Goal: Task Accomplishment & Management: Manage account settings

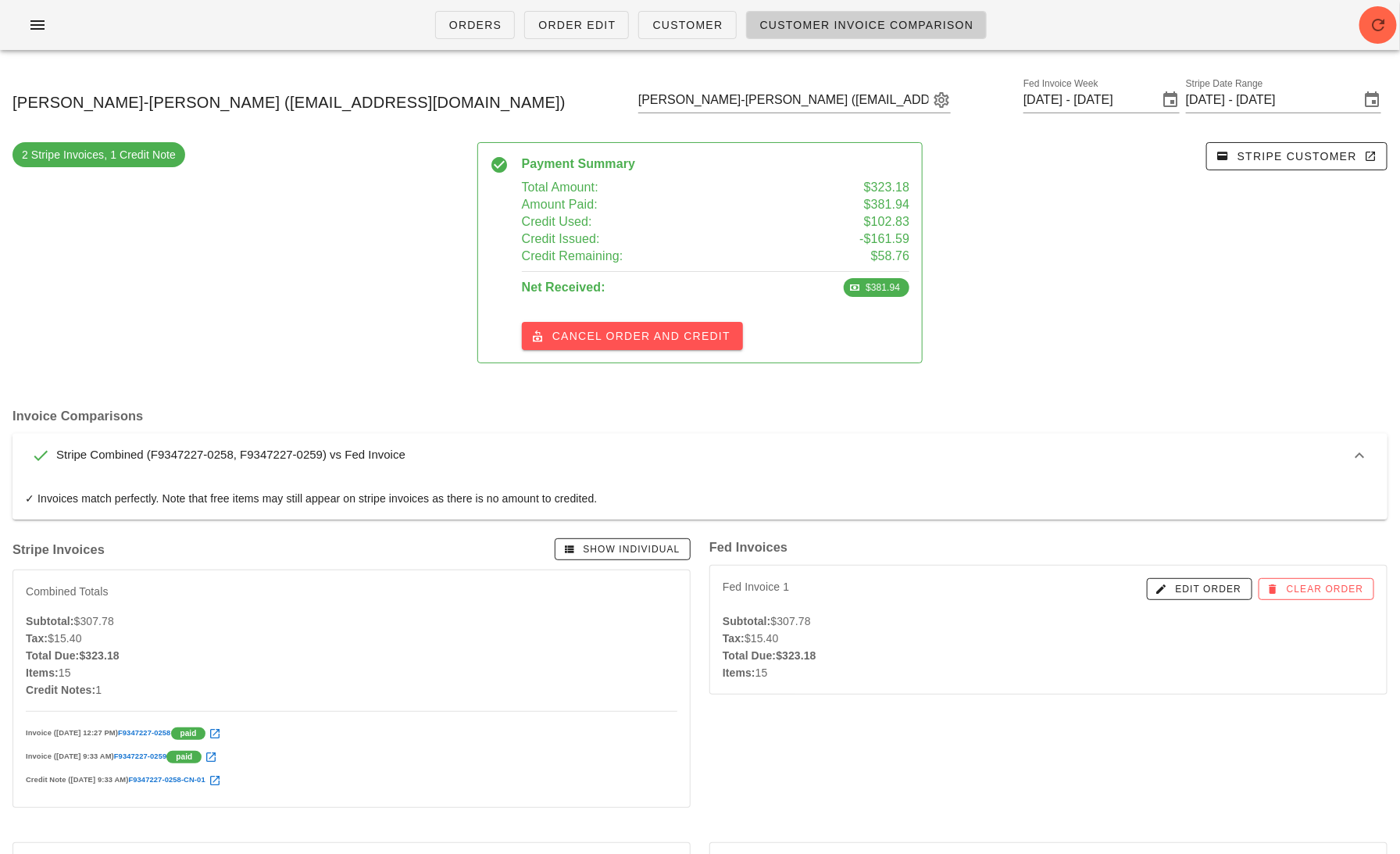
click at [574, 49] on ul "Orders Order Edit Customer Customer Invoice Comparison" at bounding box center [711, 25] width 590 height 57
click at [579, 19] on span "Order Edit" at bounding box center [576, 25] width 78 height 12
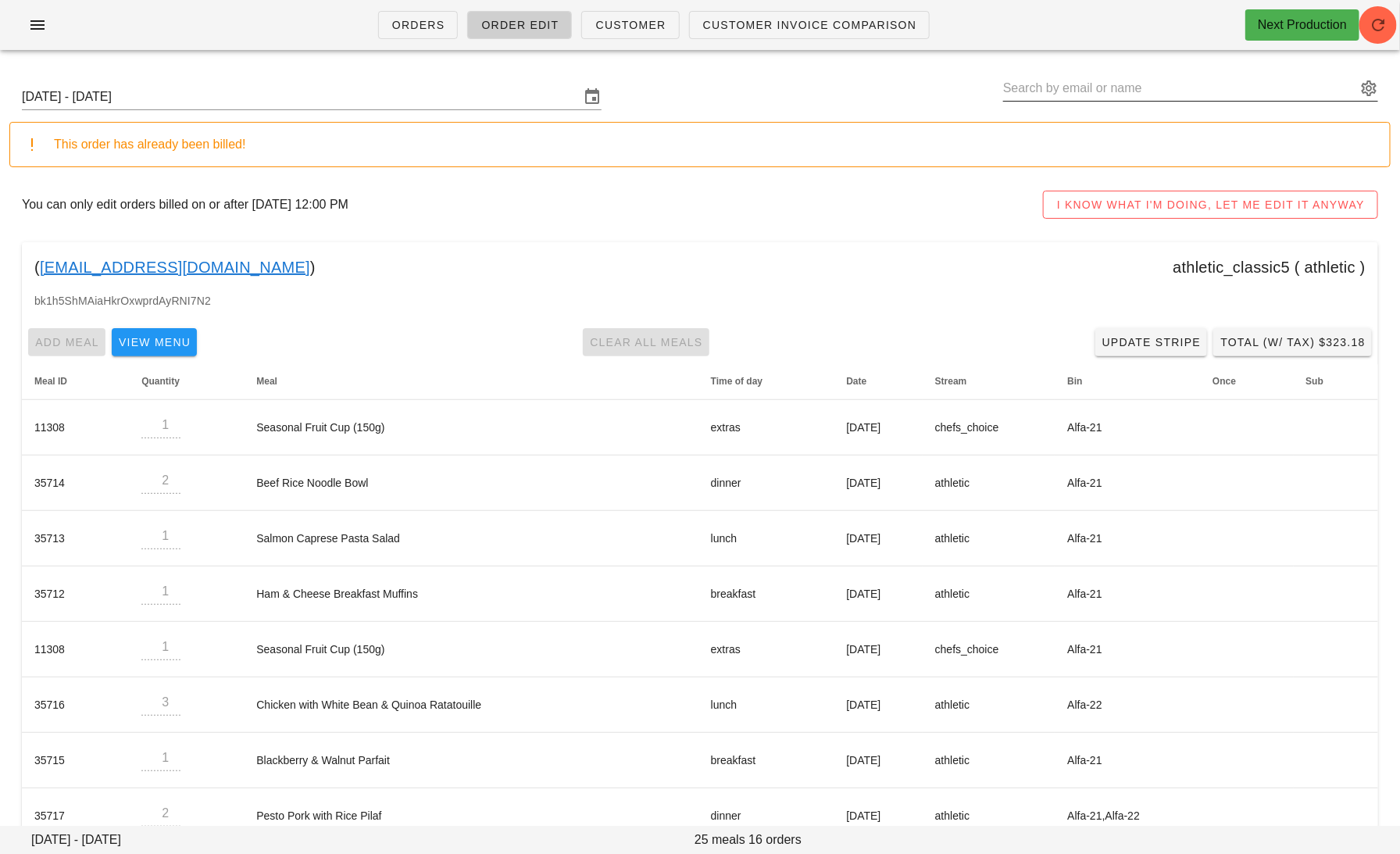
click at [1048, 89] on input "text" at bounding box center [1179, 89] width 353 height 25
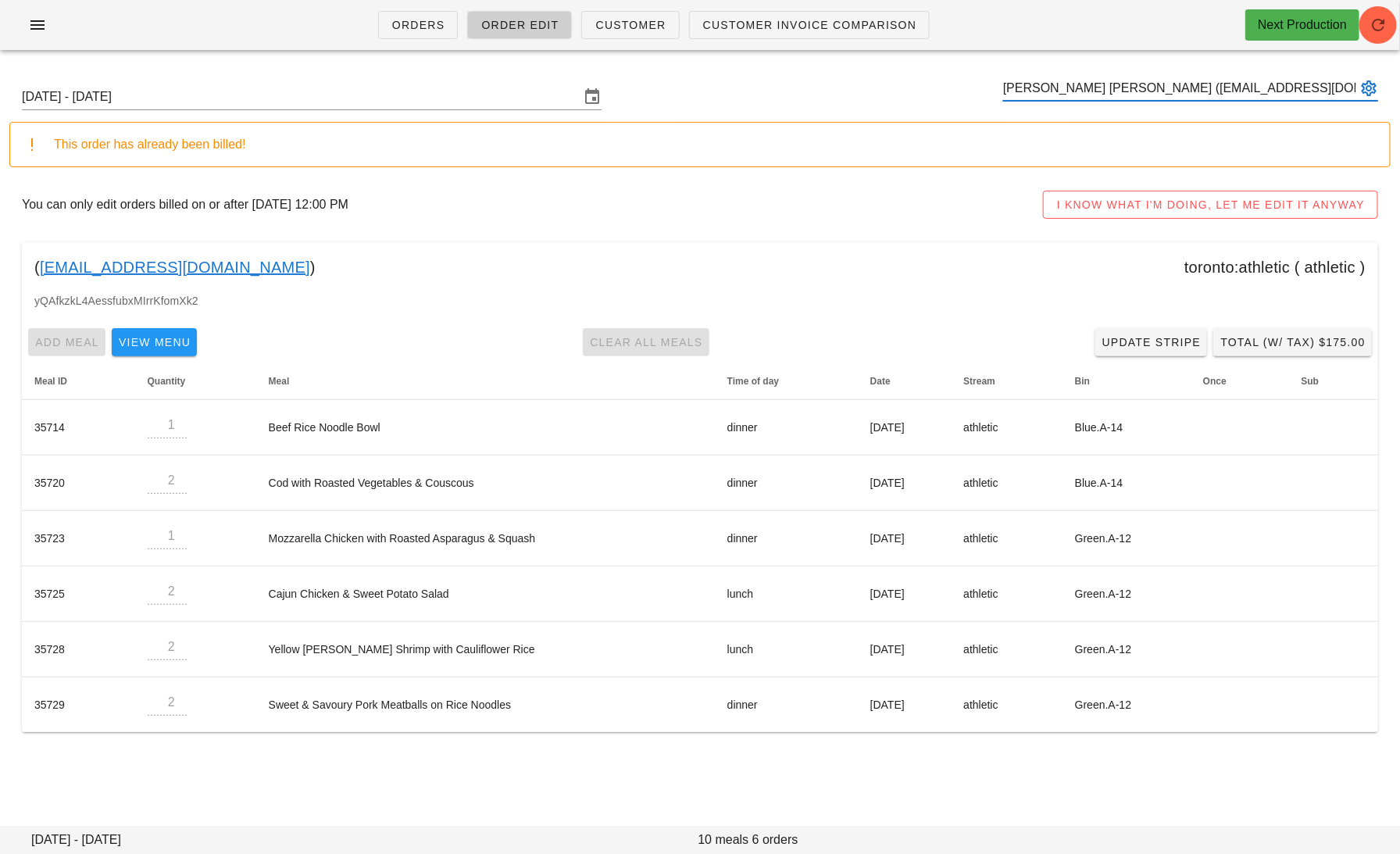
type input "Leddy Daniela Herrera Gasca (leddyherrera@gmail.com)"
click at [198, 262] on link "leddyherrera@gmail.com" at bounding box center [174, 268] width 270 height 25
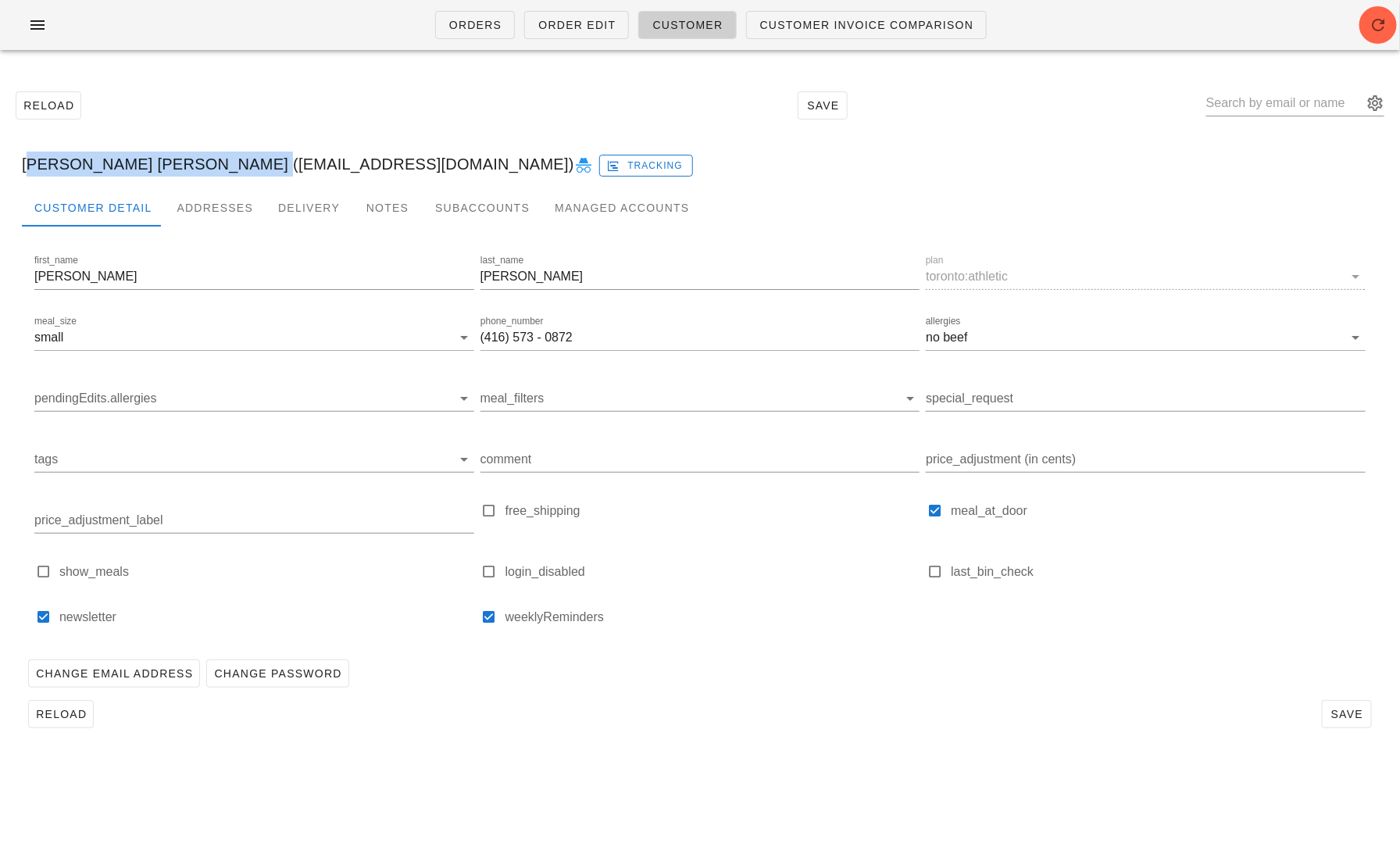
drag, startPoint x: 230, startPoint y: 162, endPoint x: -50, endPoint y: 162, distance: 280.0
click at [0, 162] on html "Orders Order Edit Customer Customer Invoice Comparison Reload Save Leddy Daniel…" at bounding box center [700, 427] width 1400 height 854
copy div "Leddy Daniela Herrera Gasca"
click at [226, 206] on div "Addresses" at bounding box center [214, 207] width 102 height 37
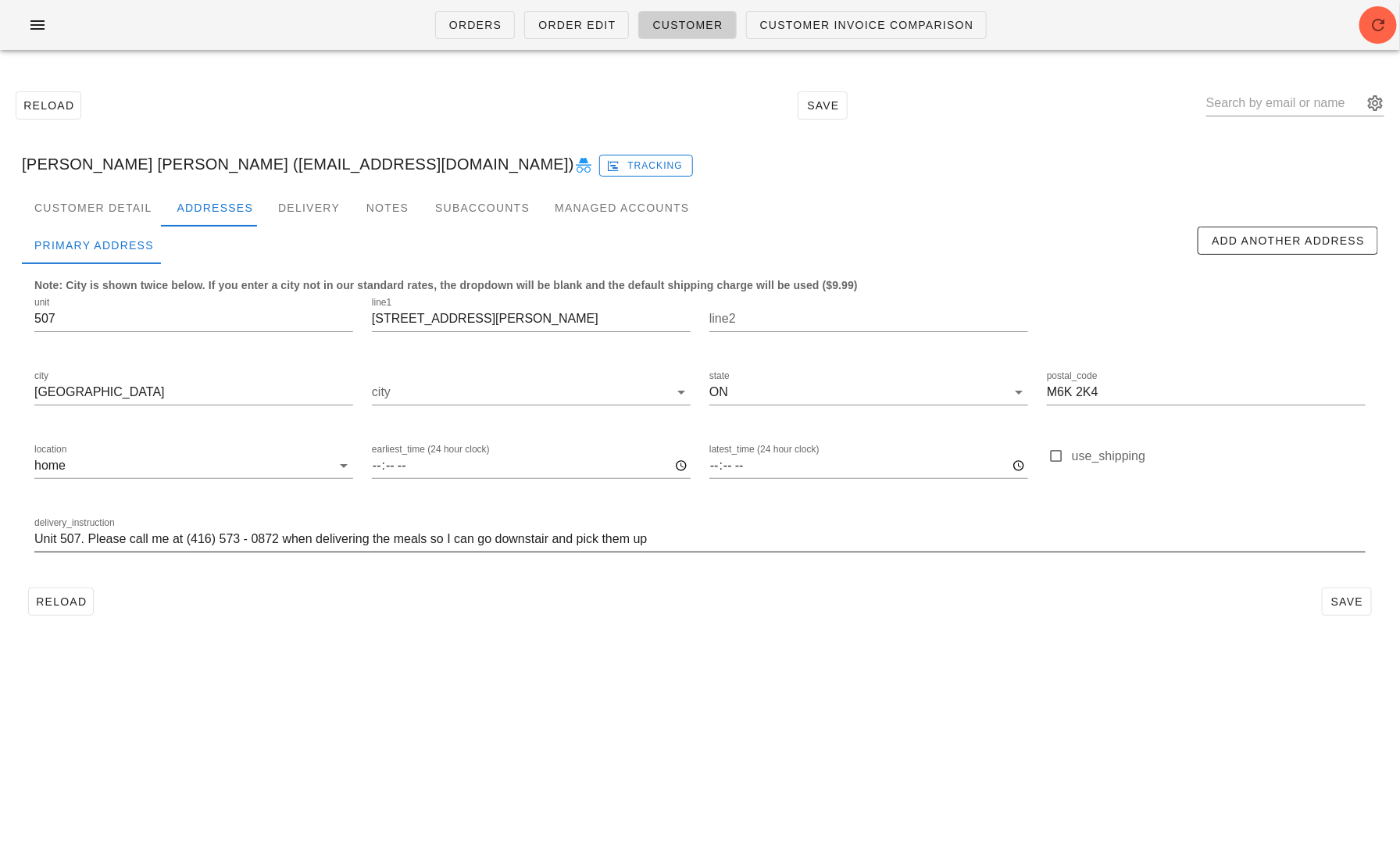
click at [685, 540] on input "Unit 507. Please call me at (416) 573 - 0872 when delivering the meals so I can…" at bounding box center [700, 539] width 1331 height 25
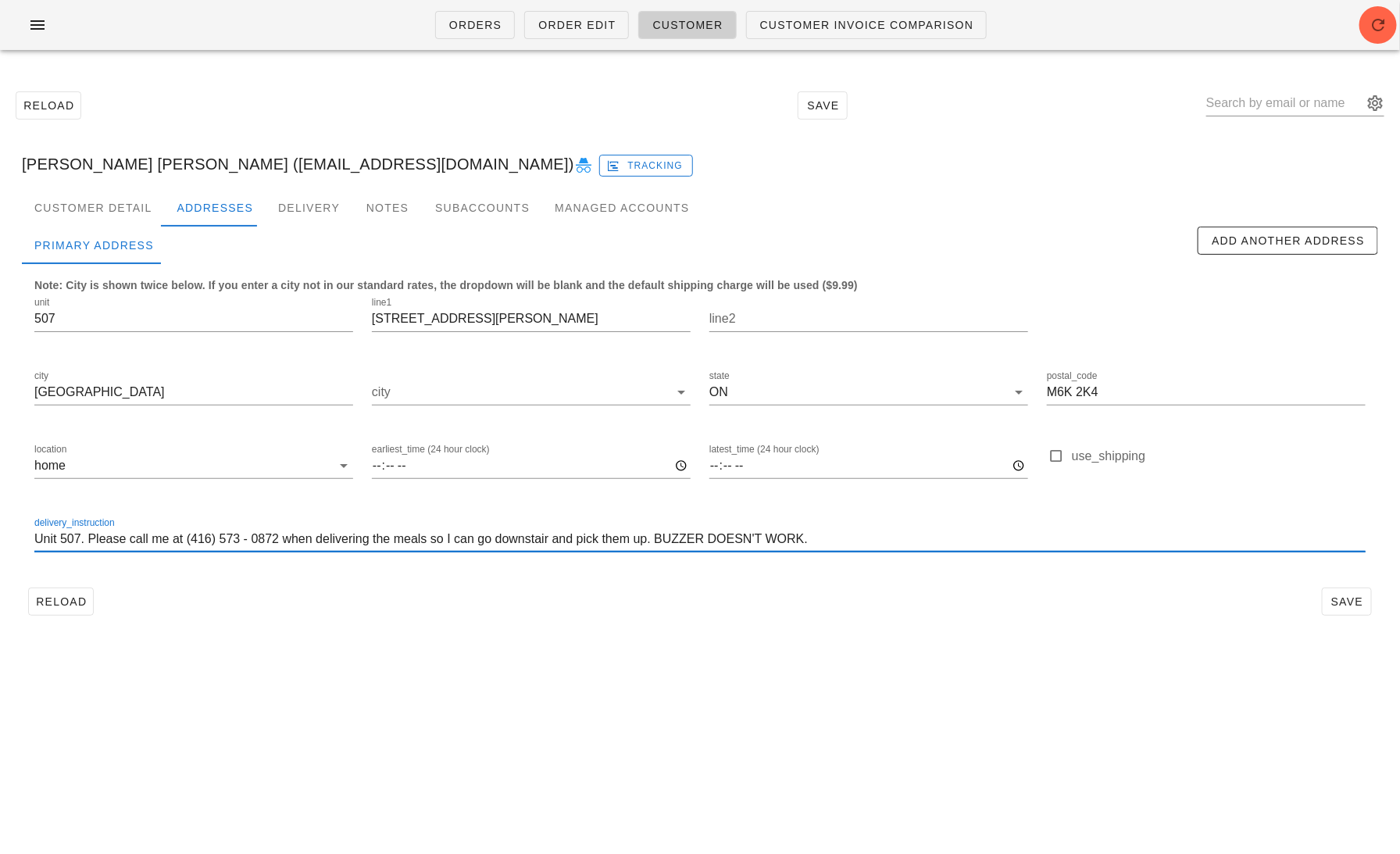
paste input "As I mentioned in my order instructions, my buzzer isn’t working, so I need to …"
drag, startPoint x: 773, startPoint y: 540, endPoint x: 392, endPoint y: 535, distance: 381.0
click at [392, 535] on input "Unit 507. Please call me at (416) 573 - 0872 when delivering the meals so I can…" at bounding box center [700, 539] width 1331 height 25
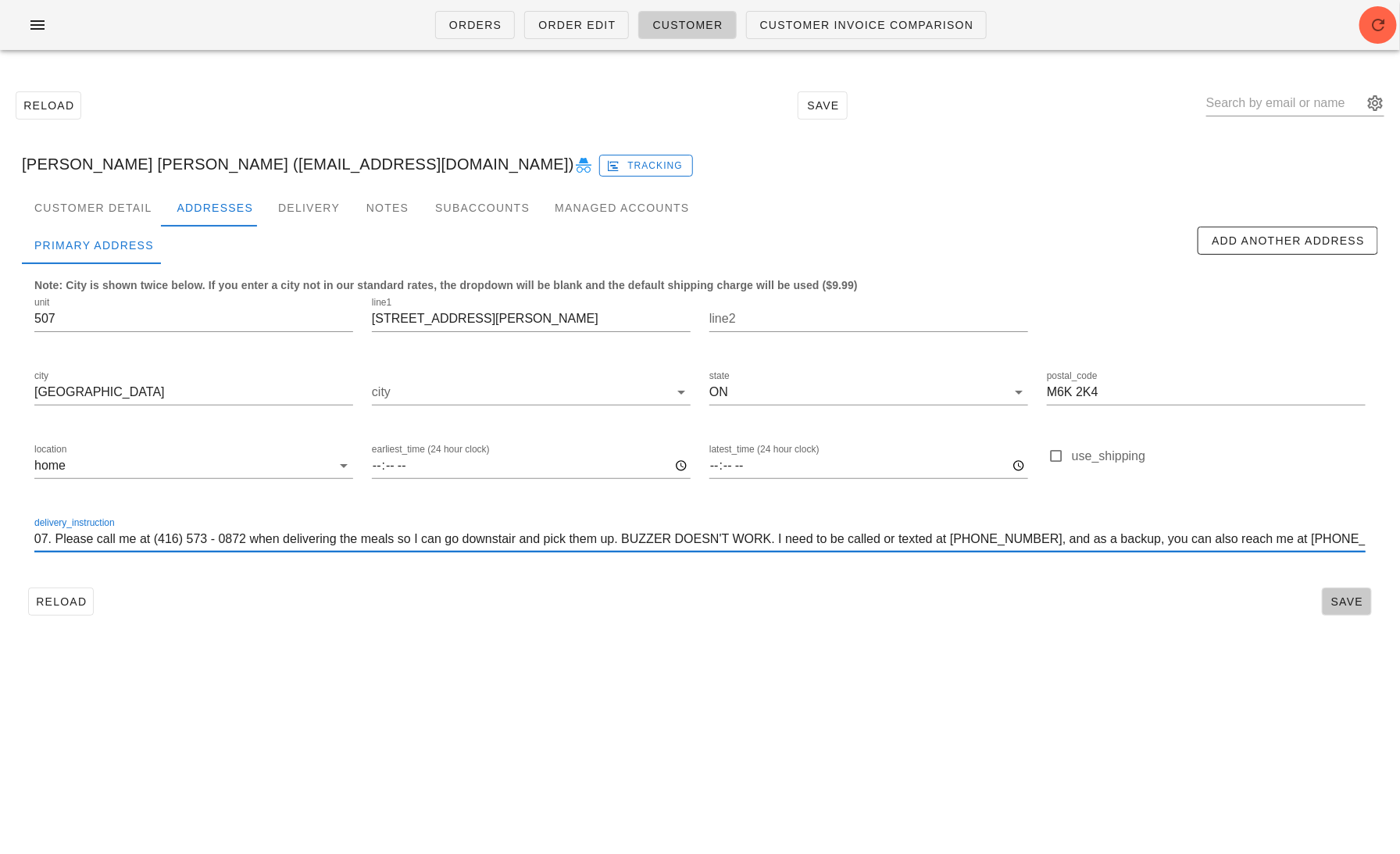
click at [1342, 598] on span "Save" at bounding box center [1346, 602] width 36 height 12
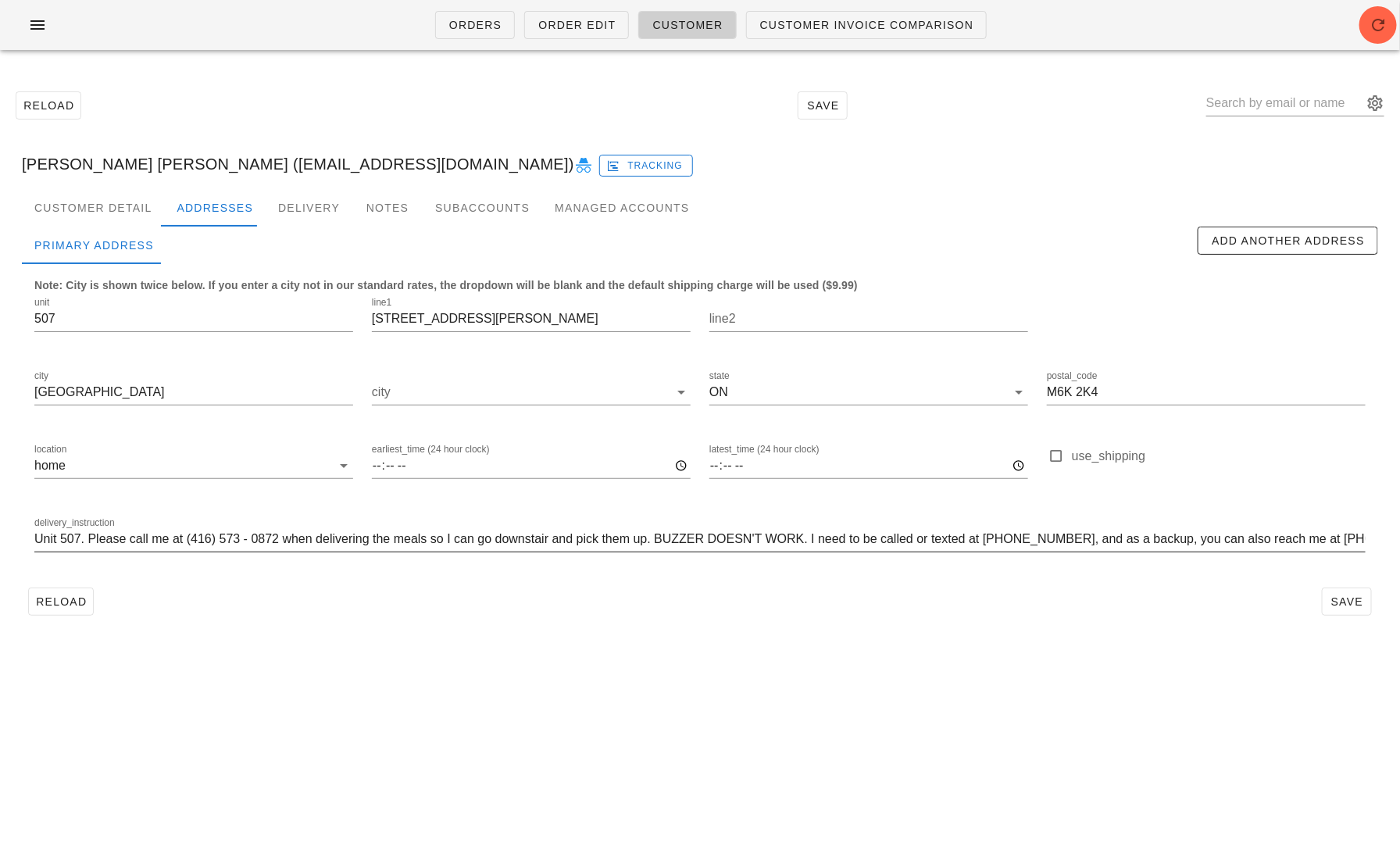
click at [1102, 566] on div at bounding box center [700, 563] width 1331 height 11
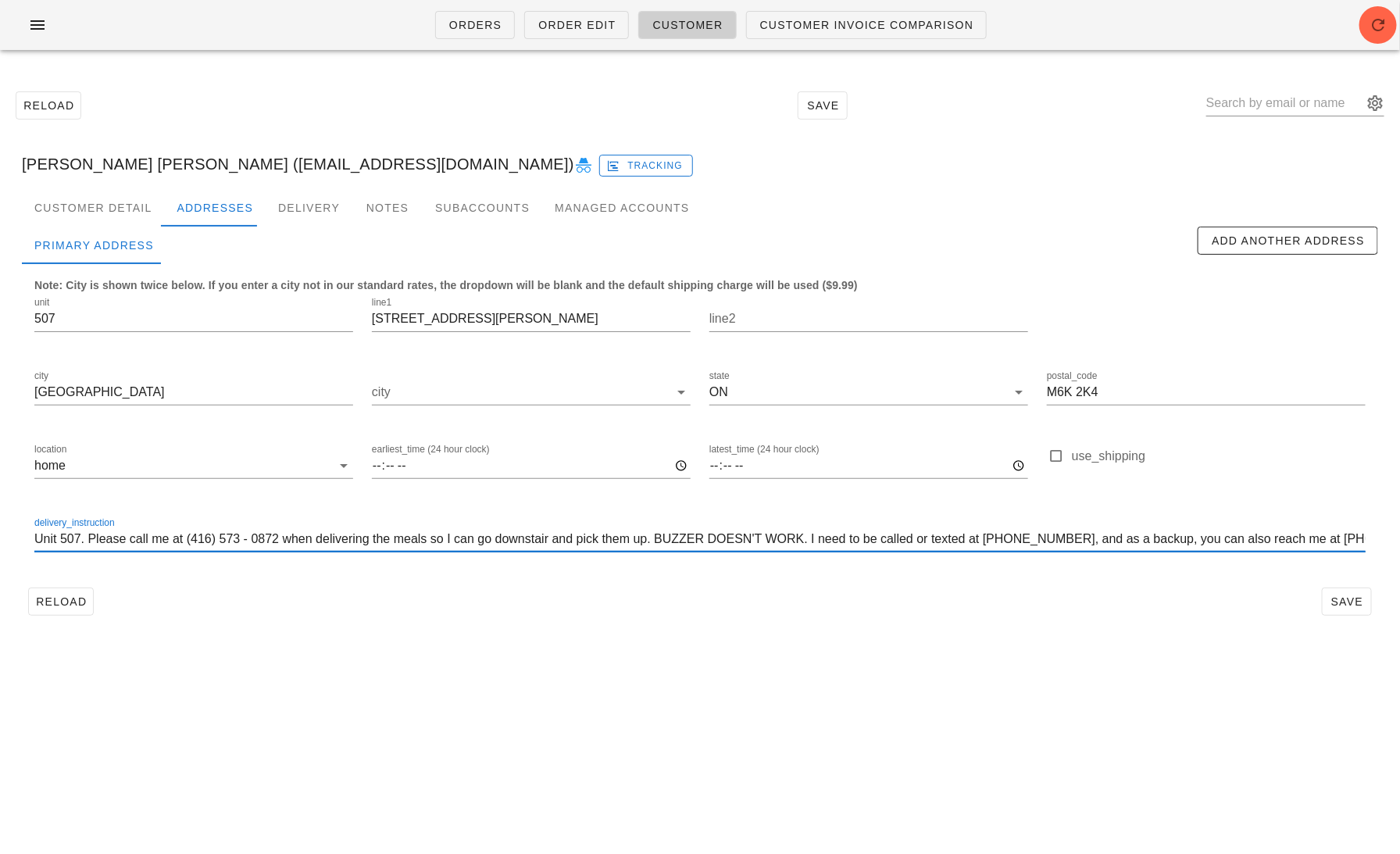
drag, startPoint x: 1095, startPoint y: 541, endPoint x: 806, endPoint y: 546, distance: 289.0
click at [806, 546] on input "Unit 507. Please call me at (416) 573 - 0872 when delivering the meals so I can…" at bounding box center [700, 539] width 1331 height 25
type input "Unit 507. Please call me at (416) 573 - 0872 when delivering the meals so I can…"
click at [807, 544] on input "Unit 507. Please call me at (416) 573 - 0872 when delivering the meals so I can…" at bounding box center [700, 539] width 1331 height 25
click at [1077, 544] on input "Unit 507. Please call me at (416) 573 - 0872 when delivering the meals so I can…" at bounding box center [700, 539] width 1331 height 25
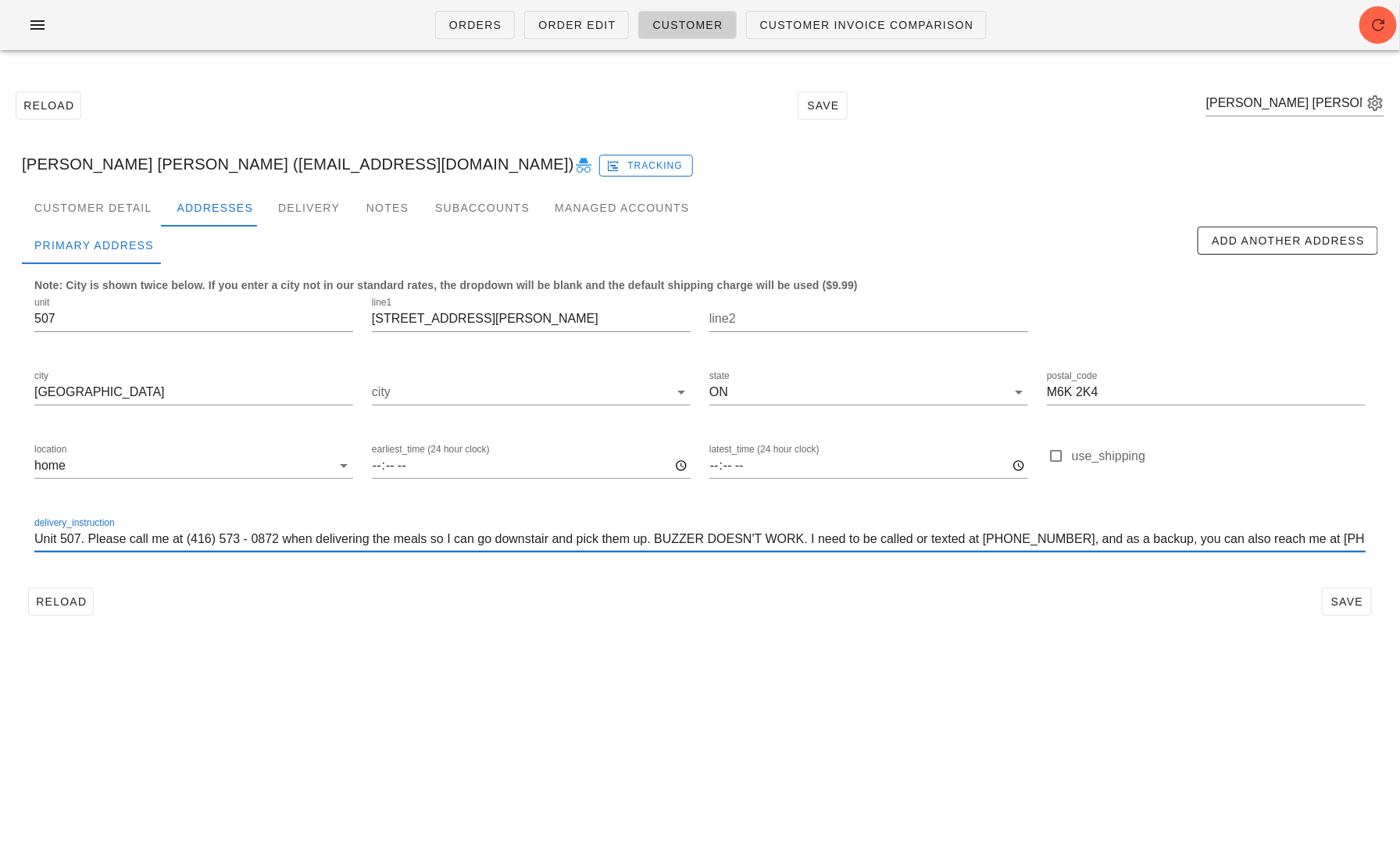
drag, startPoint x: 1103, startPoint y: 542, endPoint x: 805, endPoint y: 534, distance: 298.1
click at [805, 534] on input "Unit 507. Please call me at (416) 573 - 0872 when delivering the meals so I can…" at bounding box center [700, 539] width 1331 height 25
type input "Unit 507. Please call me at (416) 573 - 0872 when delivering the meals so I can…"
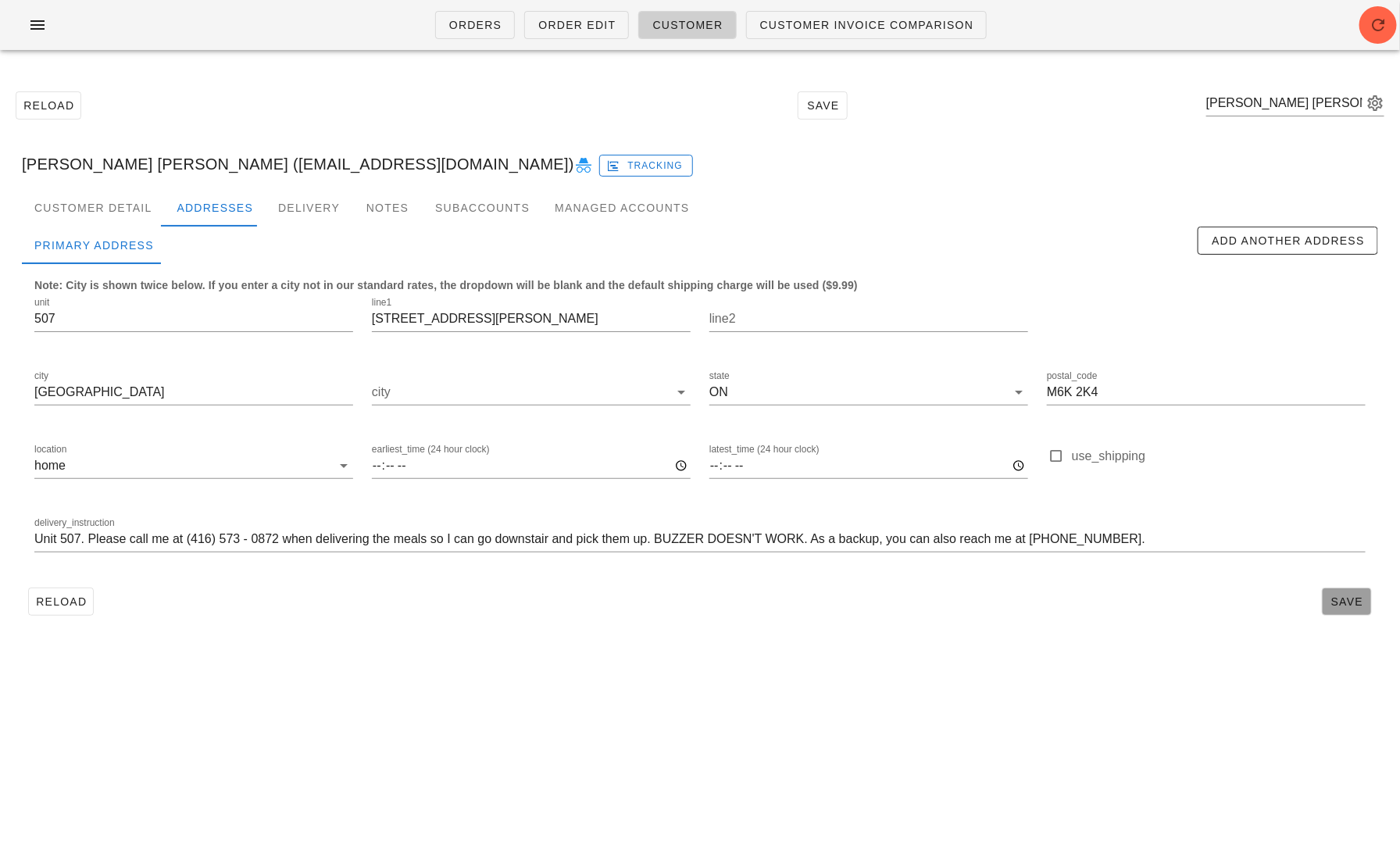
click at [1334, 595] on span "Save" at bounding box center [1346, 602] width 36 height 12
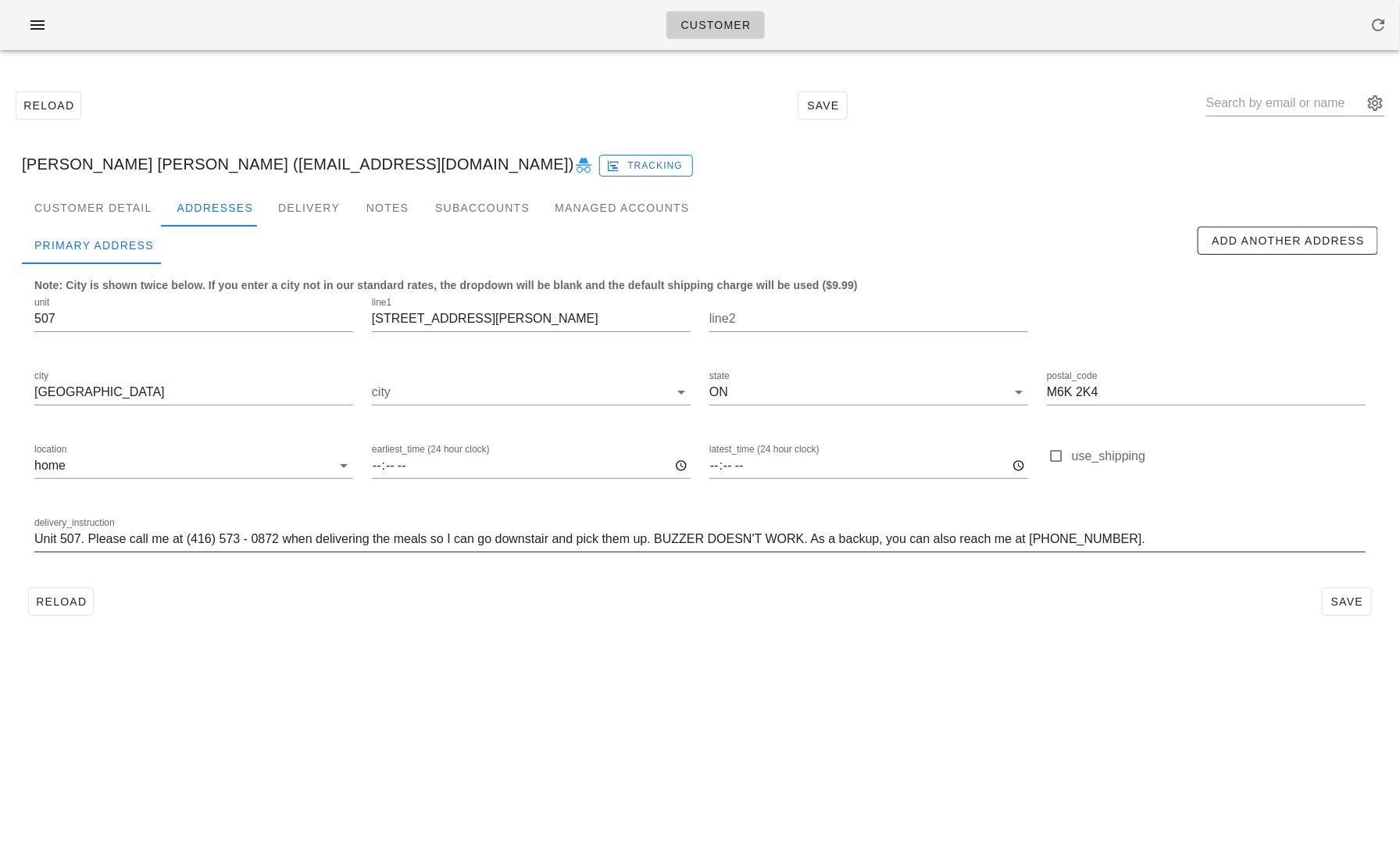
click at [623, 540] on input "Unit 507. Please call me at (416) 573 - 0872 when delivering the meals so I can…" at bounding box center [700, 539] width 1331 height 25
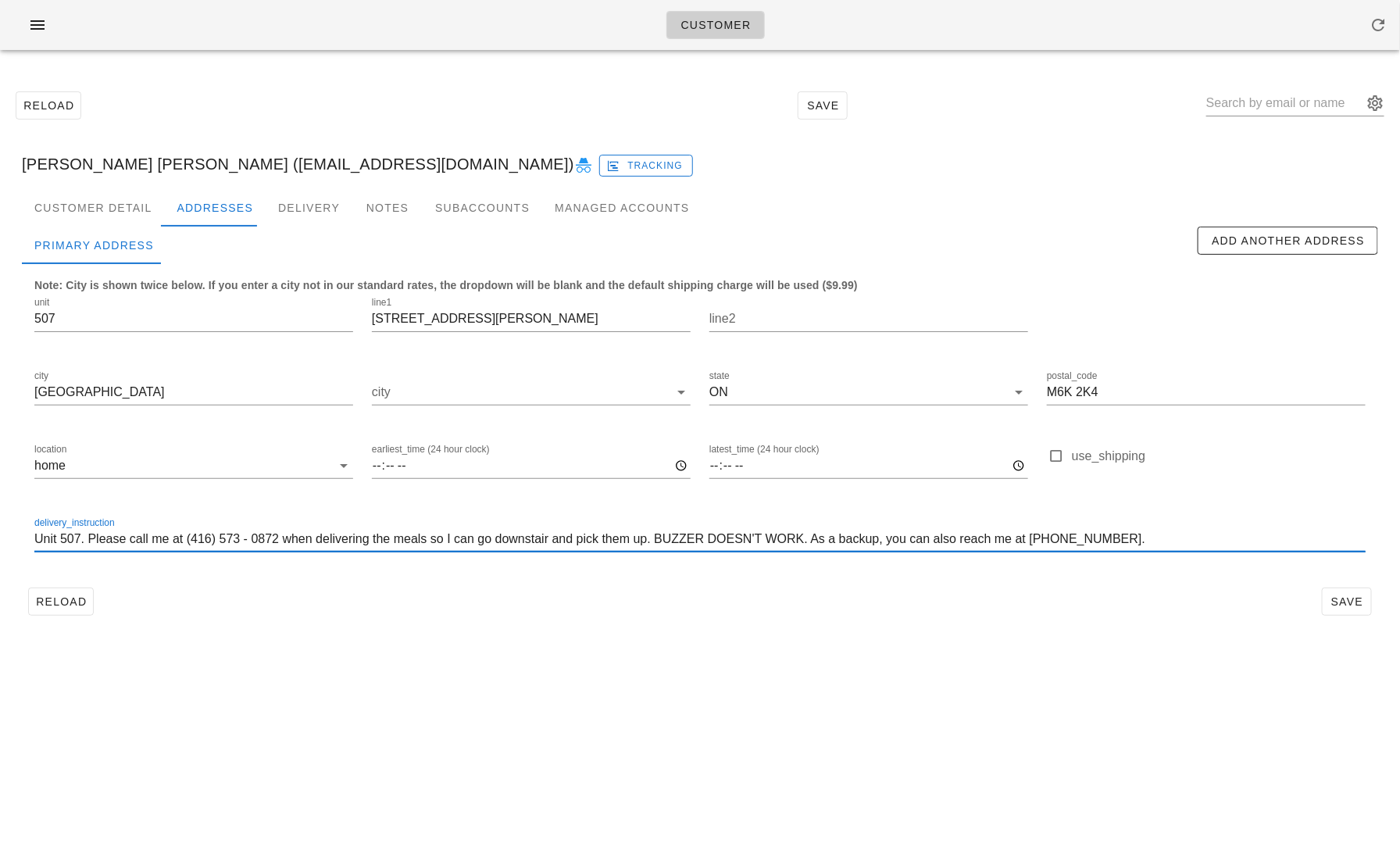
click at [623, 540] on input "Unit 507. Please call me at (416) 573 - 0872 when delivering the meals so I can…" at bounding box center [700, 539] width 1331 height 25
